Goal: Find specific page/section: Find specific page/section

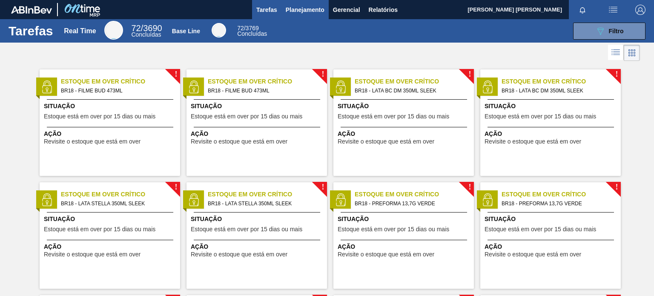
click at [311, 6] on span "Planejamento" at bounding box center [305, 10] width 39 height 10
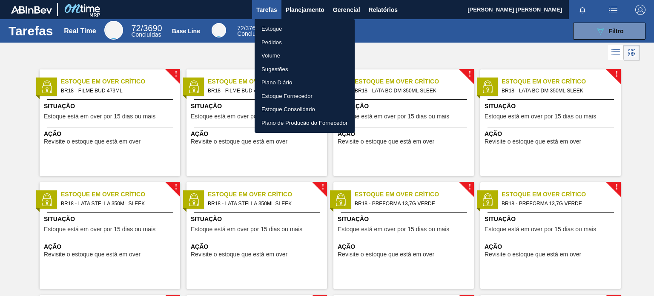
click at [272, 44] on li "Pedidos" at bounding box center [305, 43] width 100 height 14
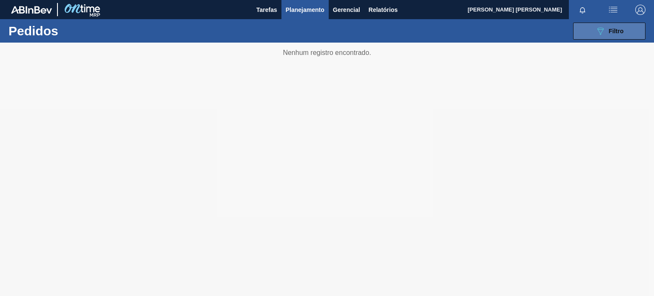
click at [623, 29] on button "089F7B8B-B2A5-4AFE-B5C0-19BA573D28AC Filtro" at bounding box center [609, 31] width 72 height 17
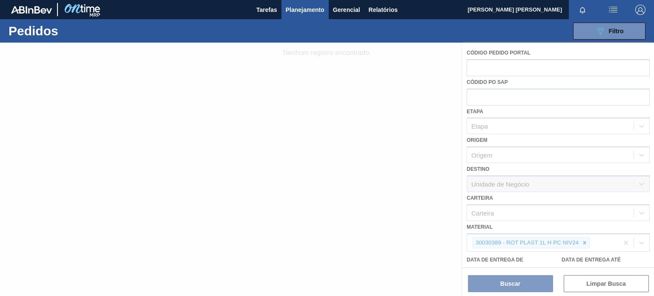
click at [584, 243] on icon at bounding box center [584, 243] width 6 height 6
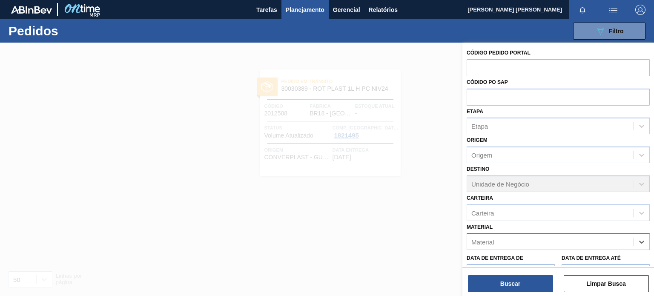
paste input "30003817"
type input "30003817"
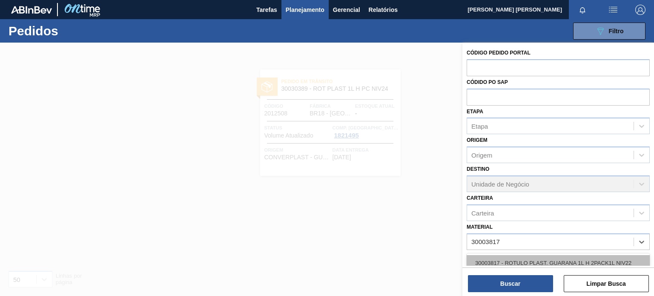
click at [577, 256] on div "30003817 - ROTULO PLAST. GUARANA 1L H 2PACK1L NIV22" at bounding box center [557, 263] width 183 height 16
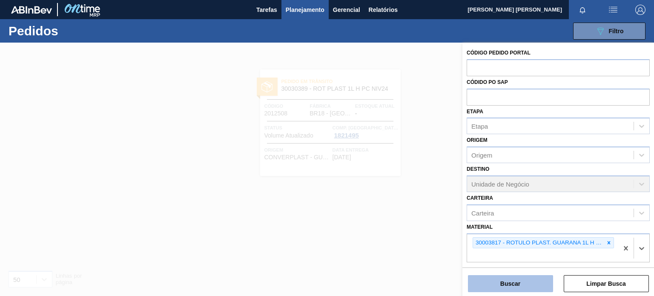
click at [532, 280] on button "Buscar" at bounding box center [510, 283] width 85 height 17
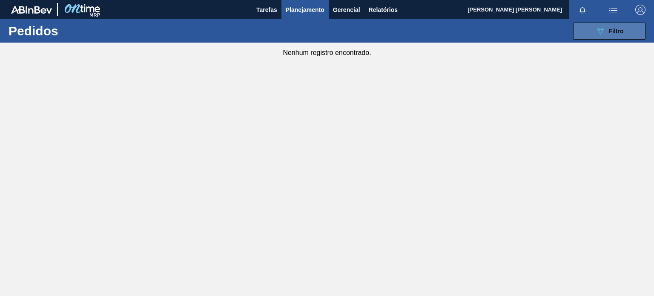
click at [619, 29] on span "Filtro" at bounding box center [616, 31] width 15 height 7
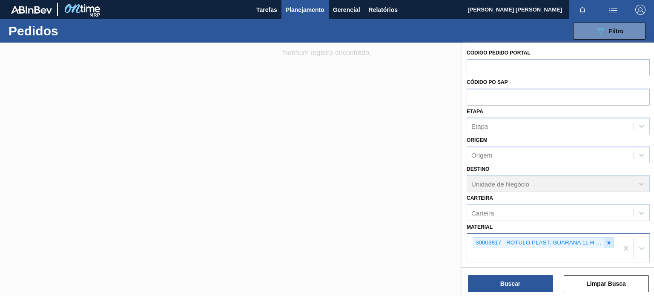
click at [609, 241] on icon at bounding box center [609, 243] width 6 height 6
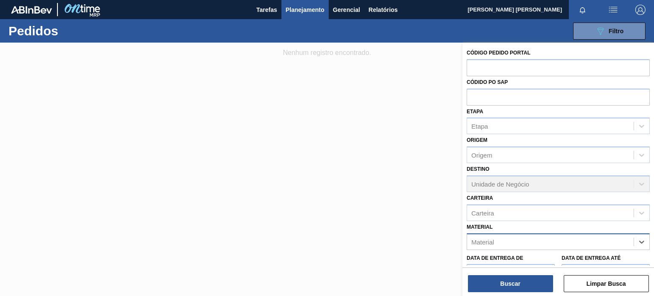
paste input "30003093"
type input "30003093"
click at [616, 262] on div "30003093 - PREFORMA 28,7G VERDE RECICLADA" at bounding box center [557, 263] width 183 height 16
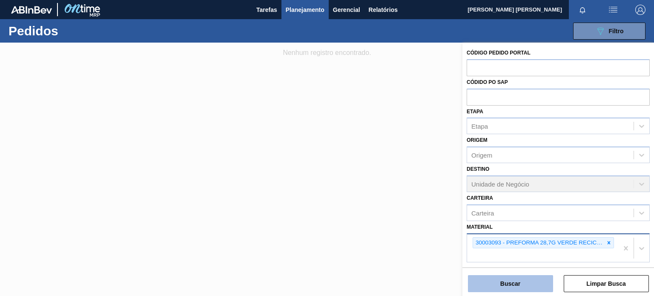
click at [532, 285] on button "Buscar" at bounding box center [510, 283] width 85 height 17
